Goal: Communication & Community: Participate in discussion

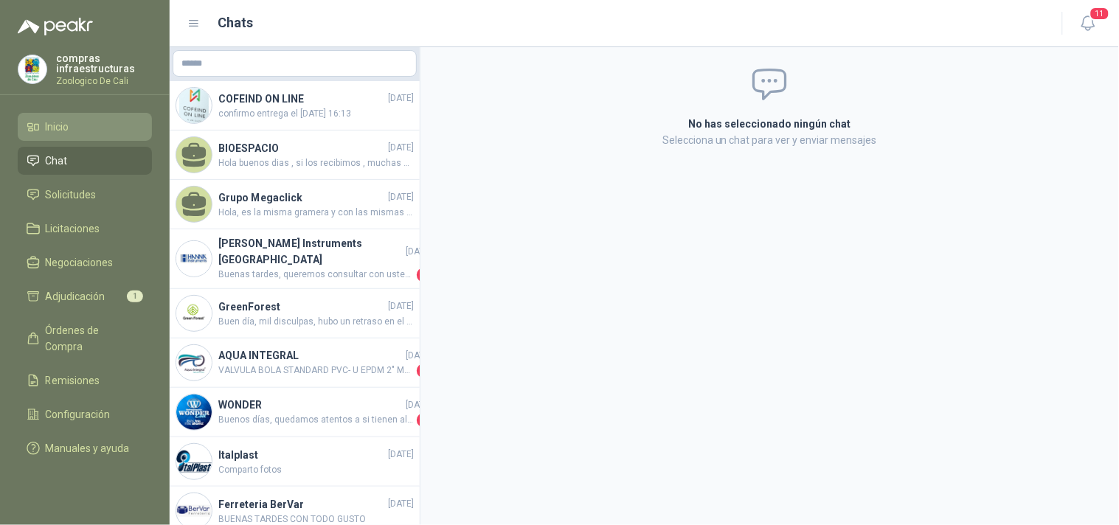
click at [74, 124] on li "Inicio" at bounding box center [85, 127] width 117 height 16
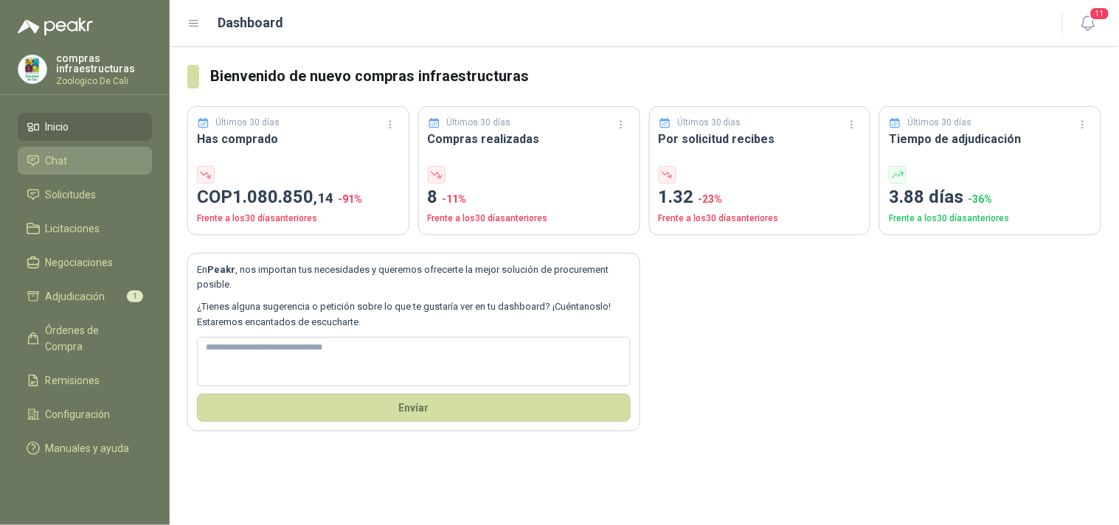
click at [82, 172] on link "Chat" at bounding box center [85, 161] width 134 height 28
